Goal: Information Seeking & Learning: Understand process/instructions

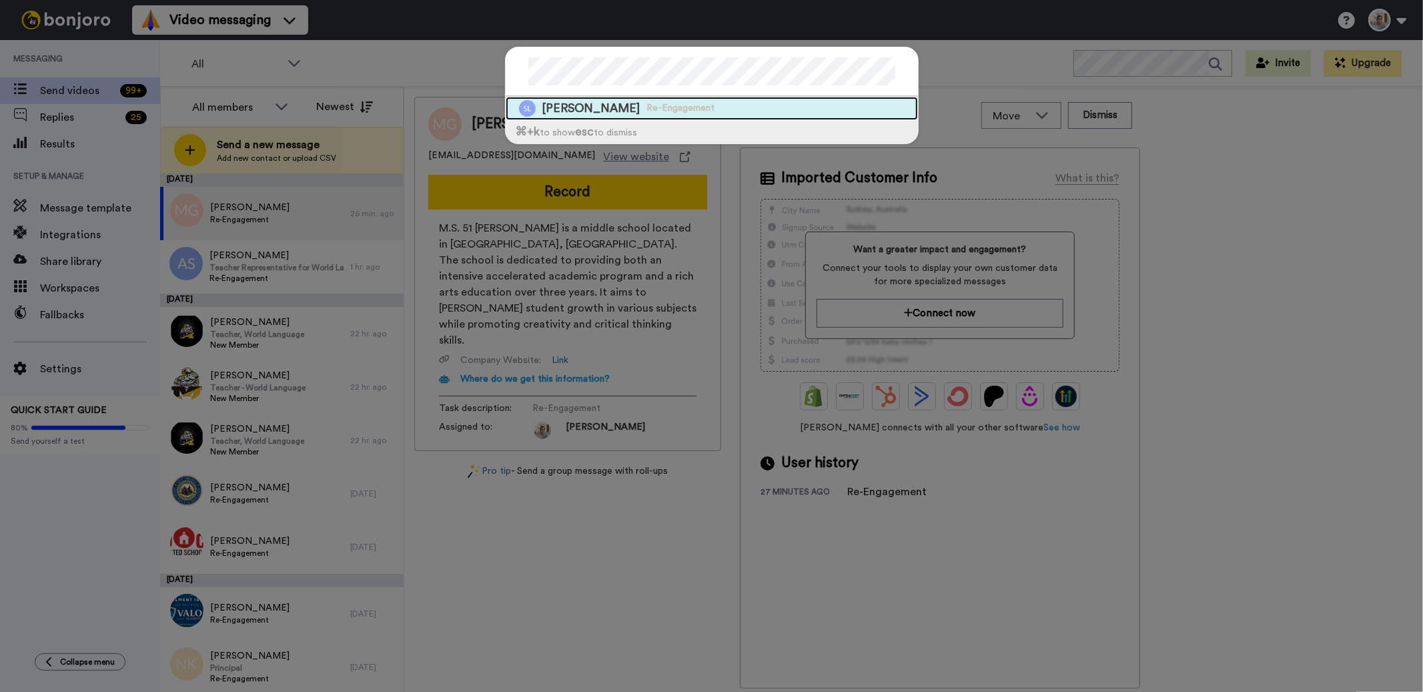
click at [576, 105] on span "[PERSON_NAME]" at bounding box center [591, 108] width 98 height 17
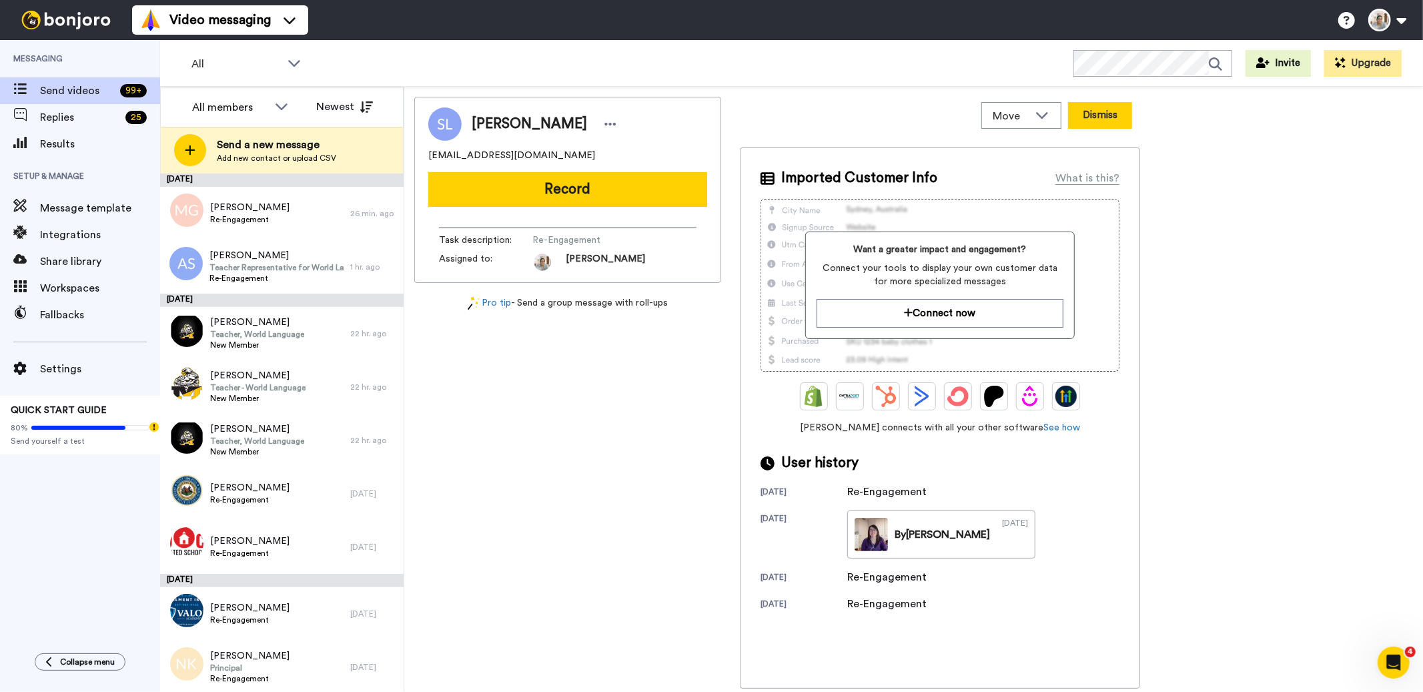
click at [1090, 121] on button "Dismiss" at bounding box center [1100, 115] width 64 height 27
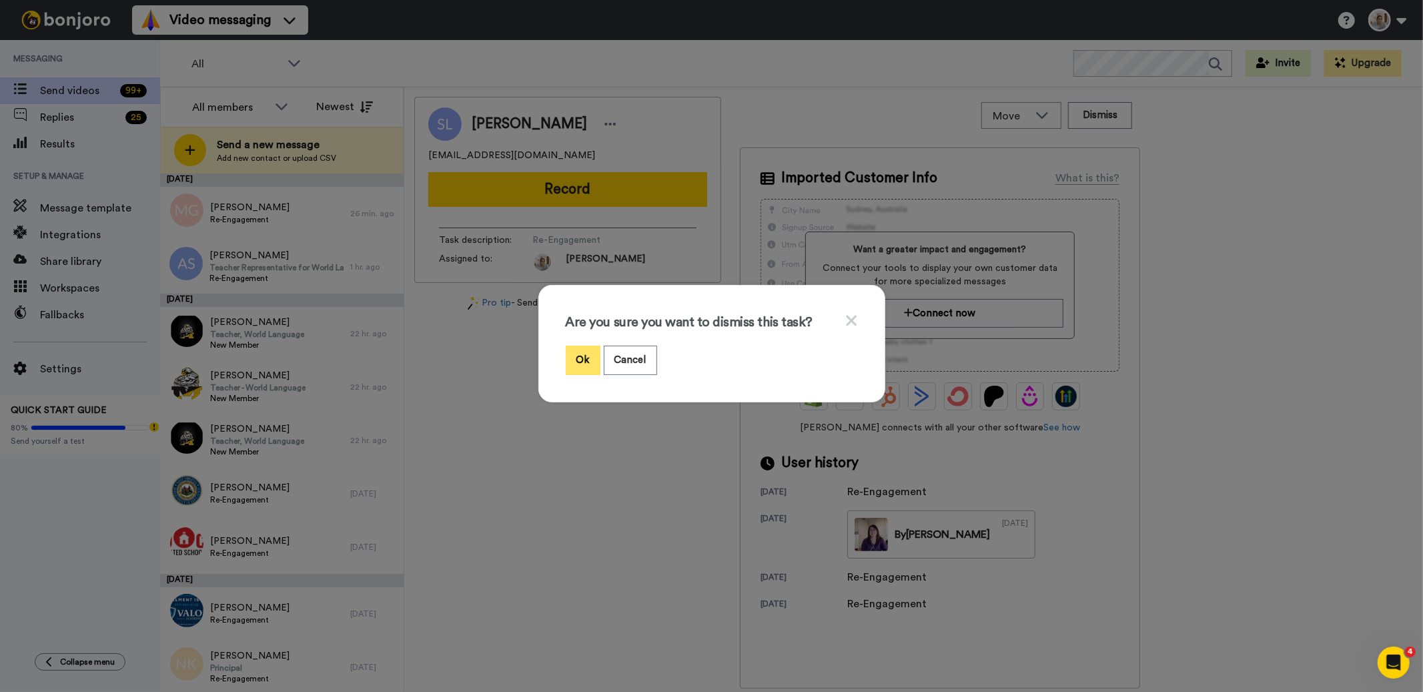
click at [574, 357] on button "Ok" at bounding box center [583, 359] width 35 height 29
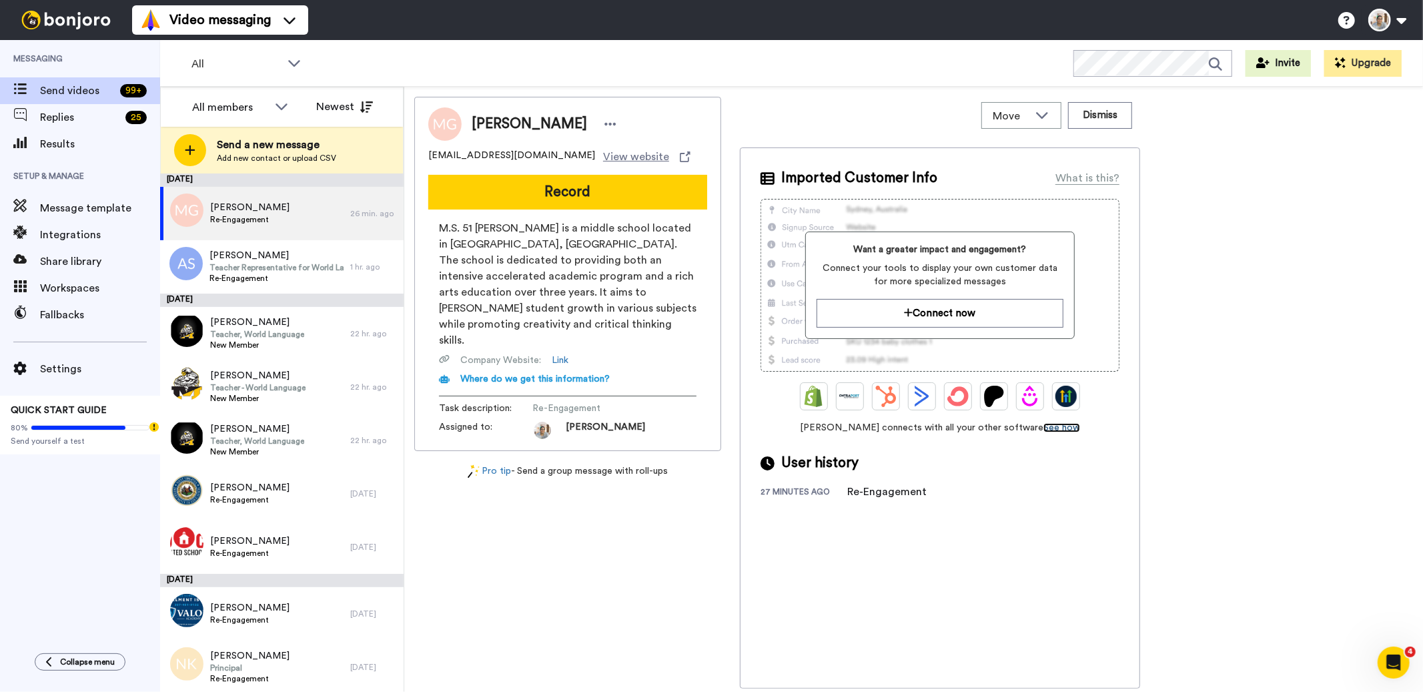
click at [1043, 429] on link "See how" at bounding box center [1061, 427] width 37 height 9
